Goal: Task Accomplishment & Management: Manage account settings

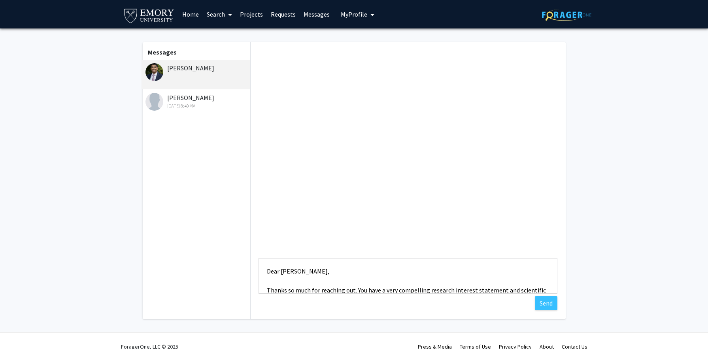
scroll to position [10, 0]
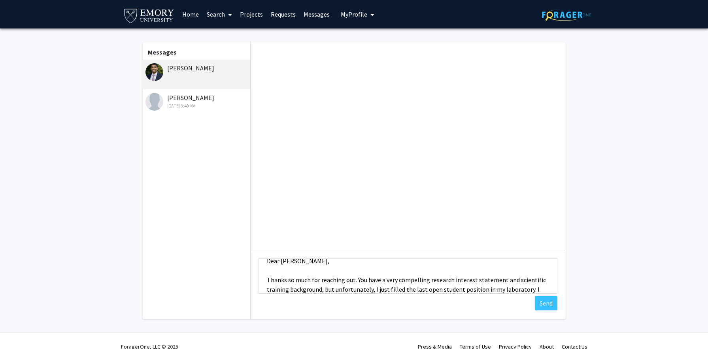
click at [275, 279] on textarea "Dear [PERSON_NAME], Thanks so much for reaching out. You have a very compelling…" at bounding box center [408, 276] width 299 height 36
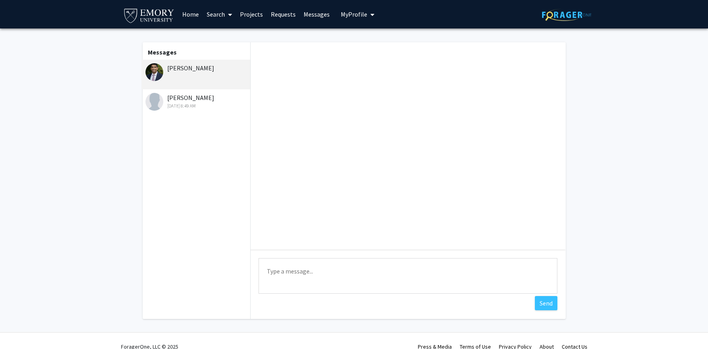
scroll to position [0, 0]
click at [180, 69] on div "Krish Patel" at bounding box center [196, 67] width 103 height 9
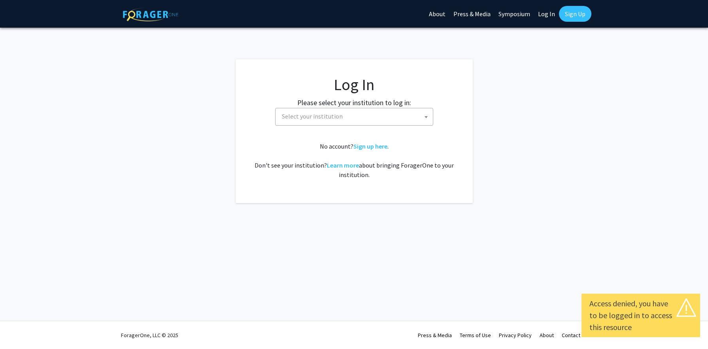
select select
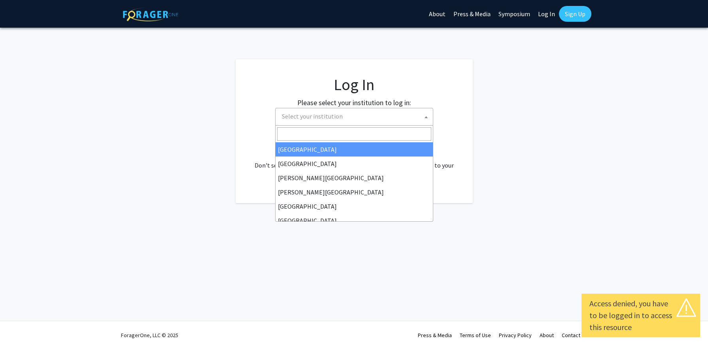
click at [315, 120] on span "Select your institution" at bounding box center [312, 116] width 61 height 8
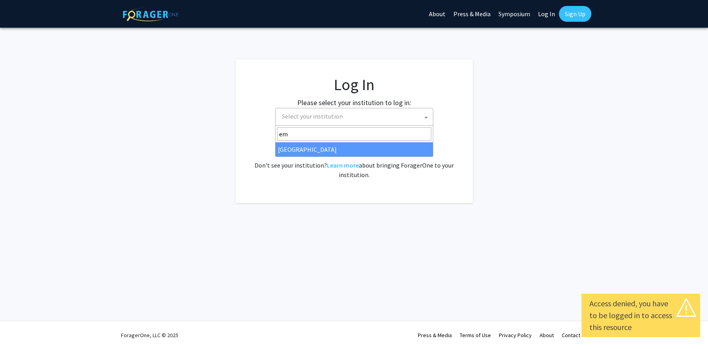
type input "em"
select select "12"
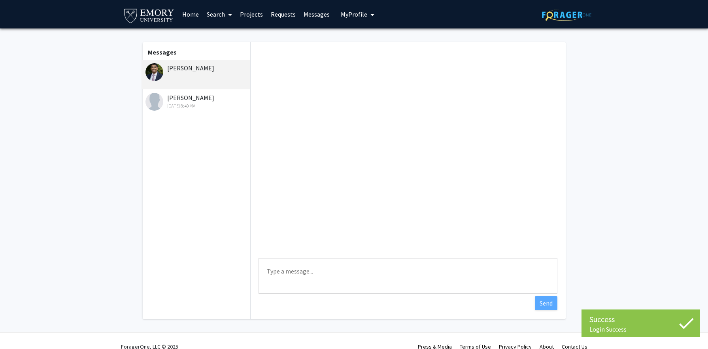
click at [187, 68] on div "[PERSON_NAME]" at bounding box center [196, 67] width 103 height 9
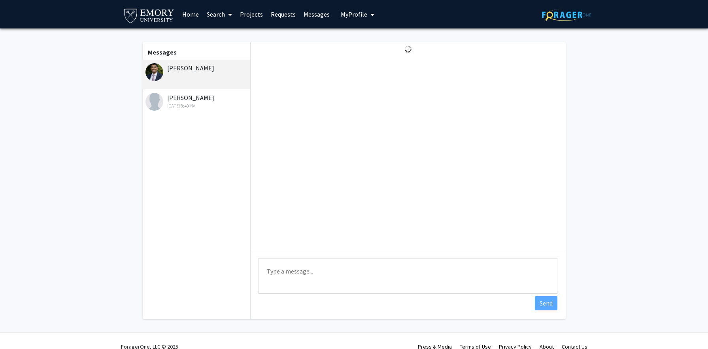
click at [283, 15] on link "Requests" at bounding box center [283, 14] width 33 height 28
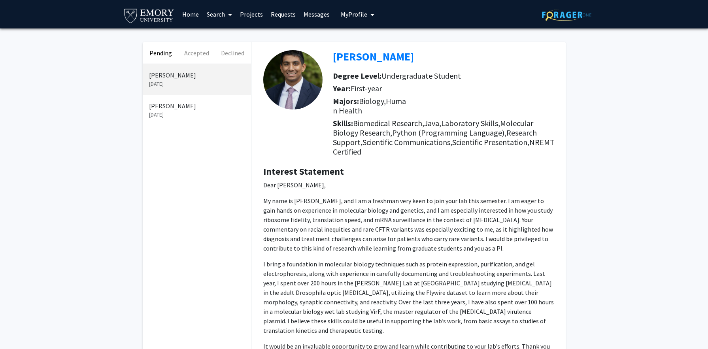
scroll to position [141, 0]
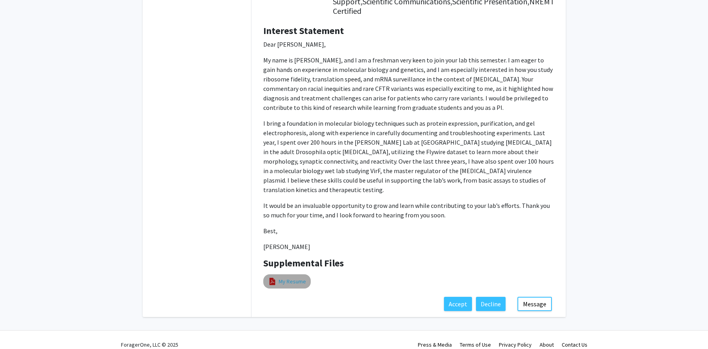
click at [291, 278] on link "My Resume" at bounding box center [292, 282] width 27 height 8
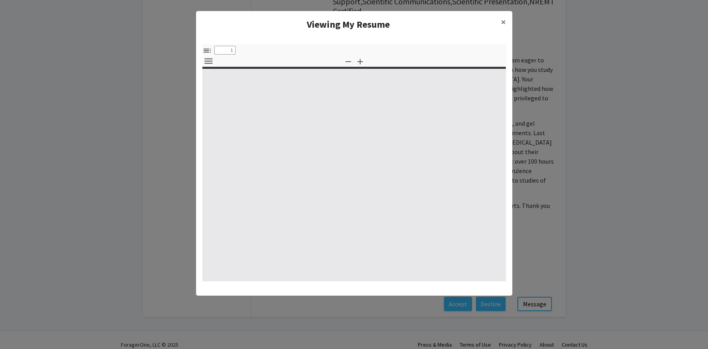
select select "custom"
type input "0"
select select "custom"
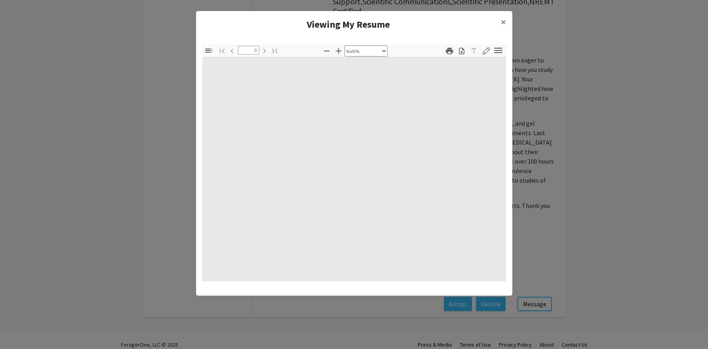
type input "1"
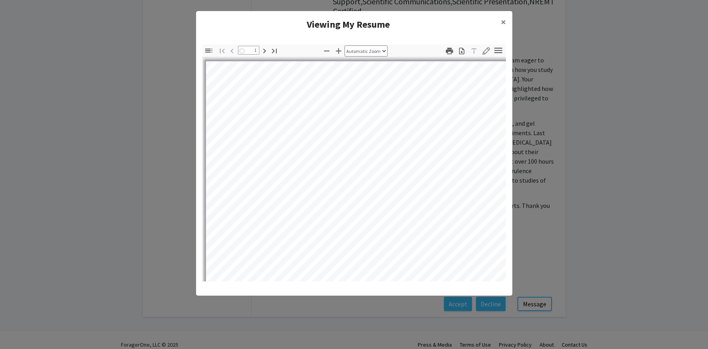
select select "auto"
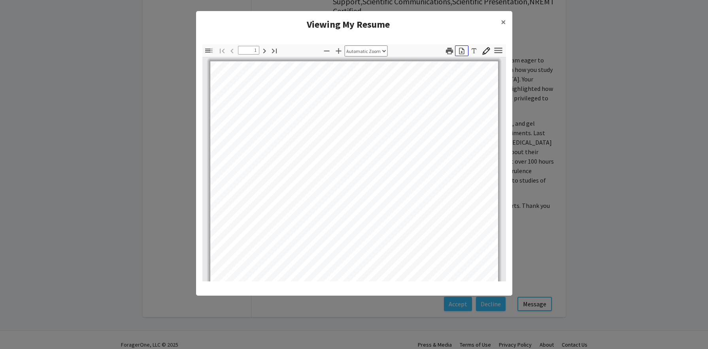
click at [461, 51] on icon "button" at bounding box center [461, 50] width 5 height 7
click at [504, 21] on span "×" at bounding box center [503, 22] width 5 height 12
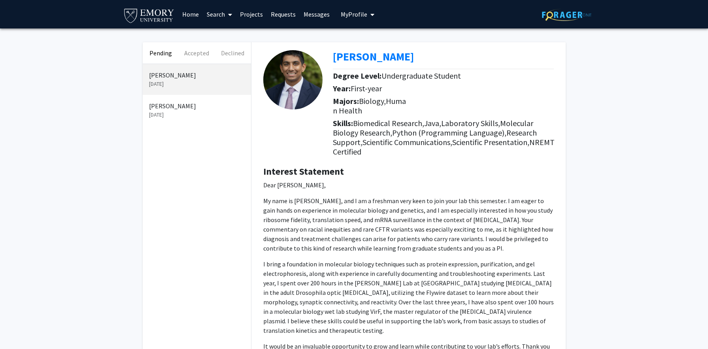
click at [367, 17] on span "My profile dropdown to access profile and logout" at bounding box center [370, 15] width 7 height 28
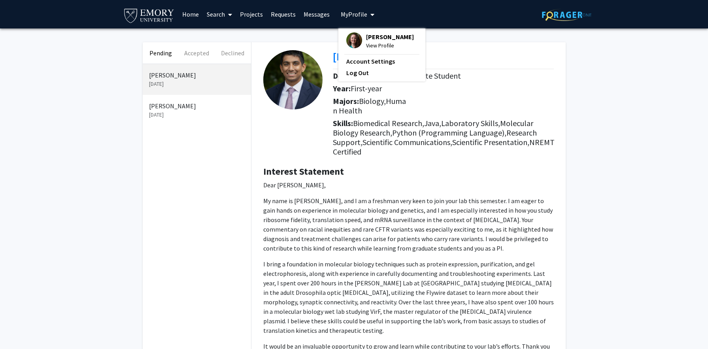
click at [374, 43] on span "View Profile" at bounding box center [390, 45] width 48 height 9
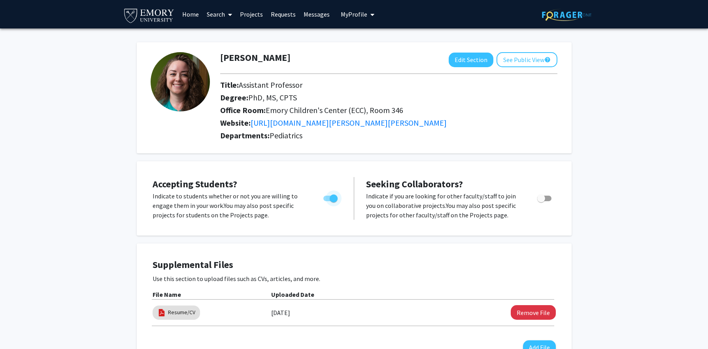
click at [327, 199] on span "Toggle" at bounding box center [330, 199] width 14 height 6
click at [327, 201] on input "Would you like to permit student requests?" at bounding box center [327, 201] width 0 height 0
checkbox input "false"
click at [544, 198] on span "Toggle" at bounding box center [541, 198] width 8 height 8
click at [541, 201] on input "Toggle" at bounding box center [541, 201] width 0 height 0
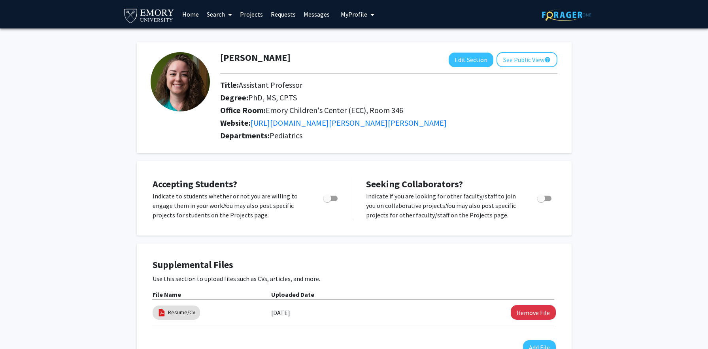
checkbox input "true"
